Goal: Find specific page/section: Find specific page/section

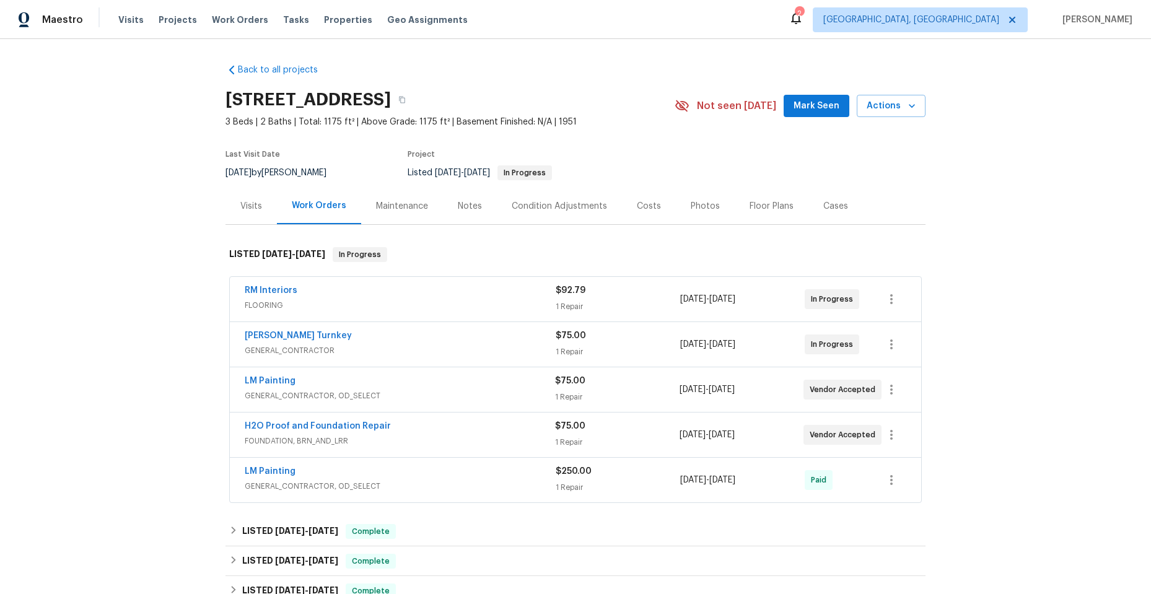
click at [348, 299] on span "FLOORING" at bounding box center [400, 305] width 311 height 12
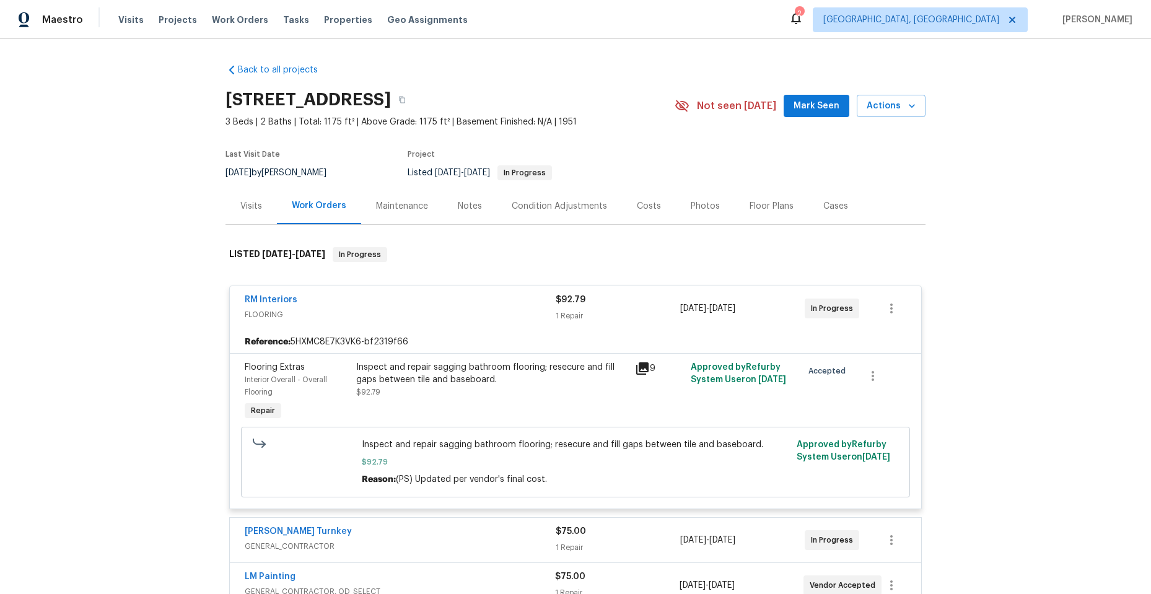
click at [645, 374] on div "9" at bounding box center [659, 368] width 48 height 15
click at [636, 369] on icon at bounding box center [642, 369] width 12 height 12
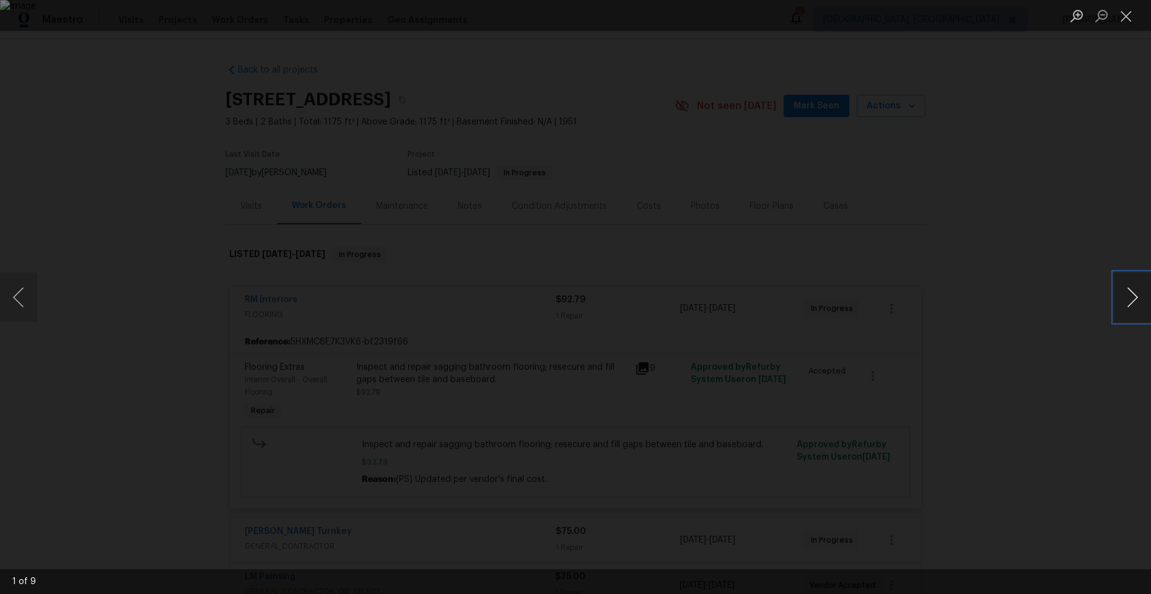
click at [1133, 294] on button "Next image" at bounding box center [1132, 298] width 37 height 50
click at [22, 291] on button "Previous image" at bounding box center [18, 298] width 37 height 50
click at [1129, 292] on button "Next image" at bounding box center [1132, 298] width 37 height 50
click at [1125, 293] on button "Next image" at bounding box center [1132, 298] width 37 height 50
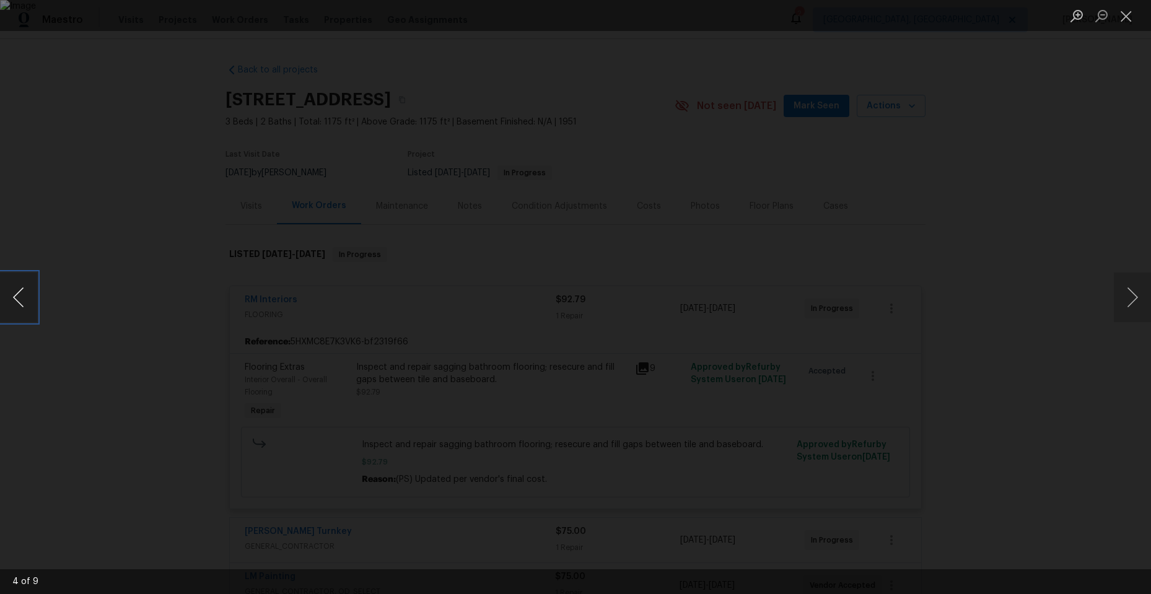
click at [17, 301] on button "Previous image" at bounding box center [18, 298] width 37 height 50
click at [1133, 295] on button "Next image" at bounding box center [1132, 298] width 37 height 50
click at [1124, 295] on button "Next image" at bounding box center [1132, 298] width 37 height 50
click at [1121, 295] on button "Next image" at bounding box center [1132, 298] width 37 height 50
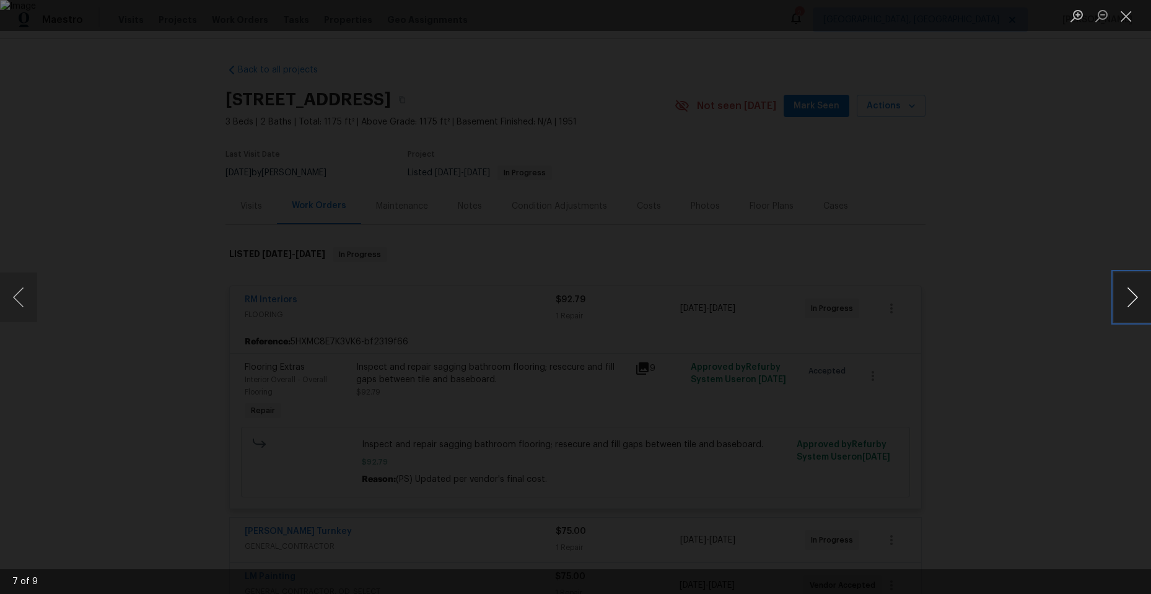
click at [1117, 294] on button "Next image" at bounding box center [1132, 298] width 37 height 50
click at [1115, 293] on button "Next image" at bounding box center [1132, 298] width 37 height 50
click at [1109, 292] on div "Lightbox" at bounding box center [575, 297] width 1151 height 594
